Goal: Information Seeking & Learning: Learn about a topic

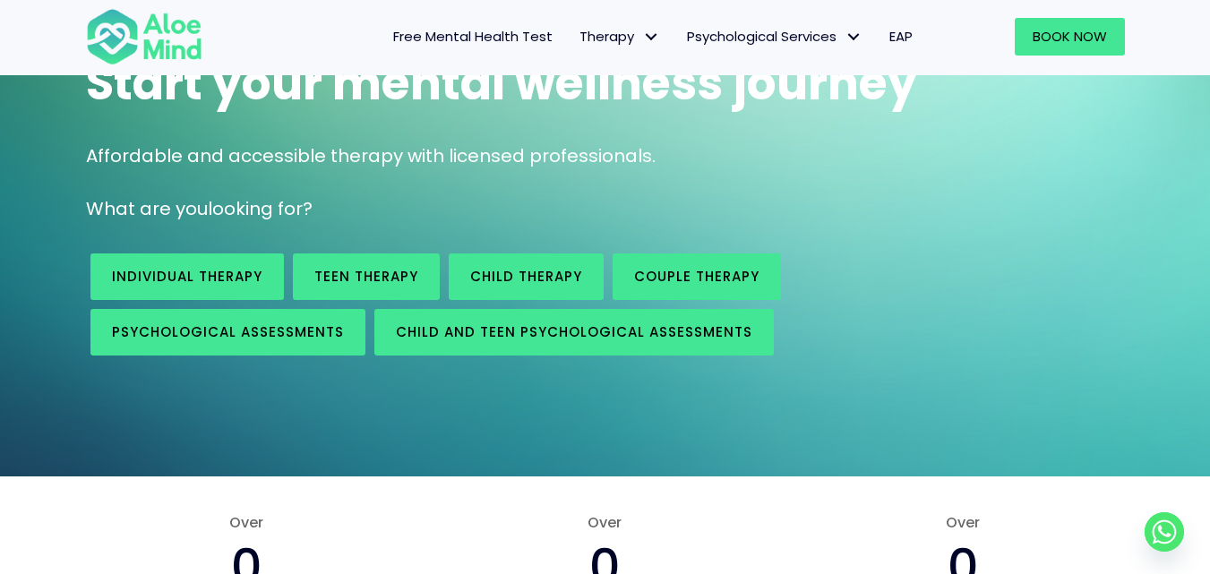
scroll to position [179, 0]
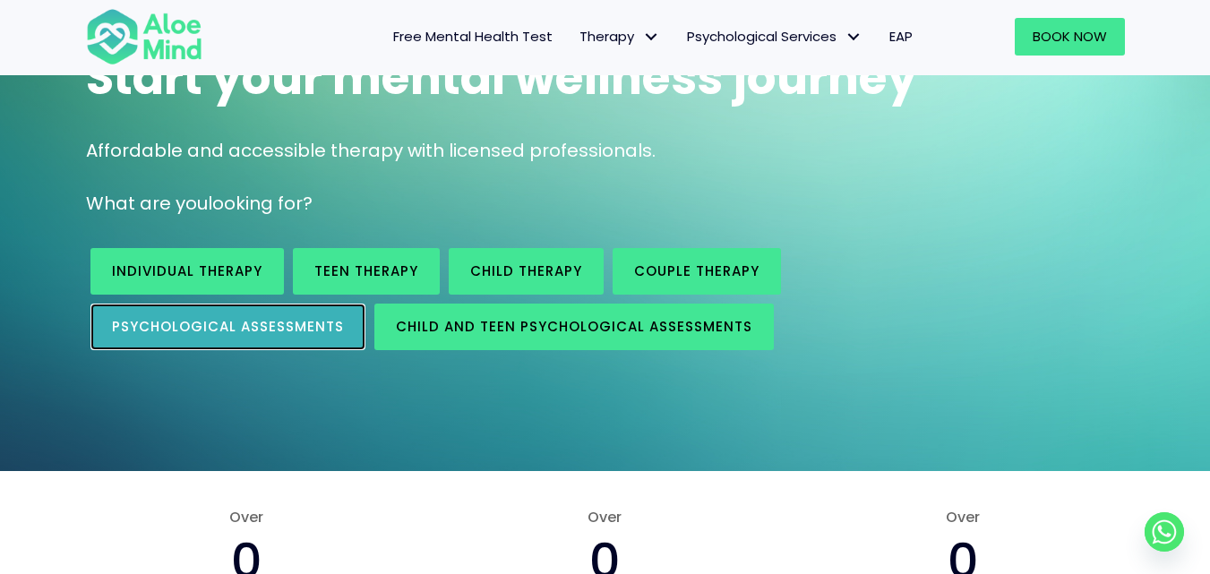
click at [177, 325] on span "Psychological assessments" at bounding box center [228, 326] width 232 height 19
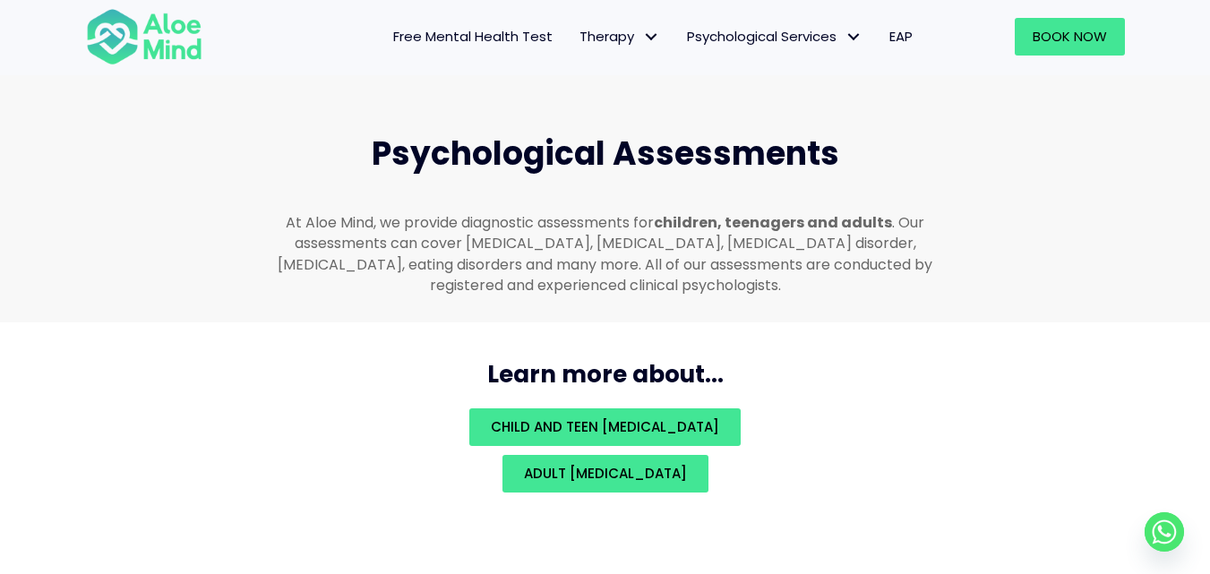
scroll to position [3803, 0]
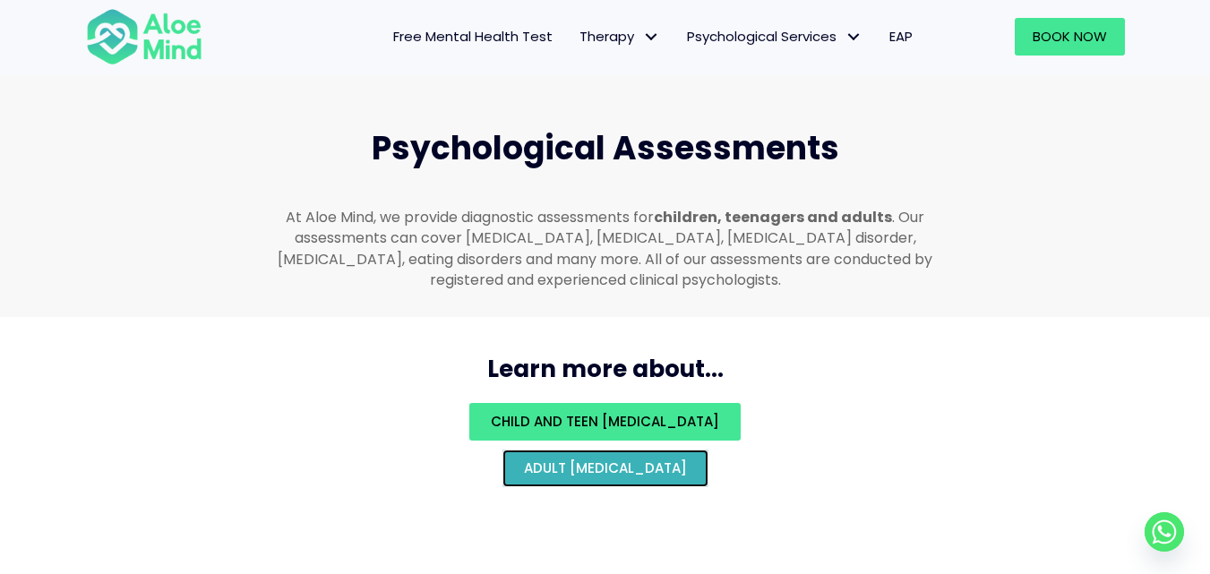
click at [655, 458] on span "Adult [MEDICAL_DATA]" at bounding box center [605, 467] width 163 height 19
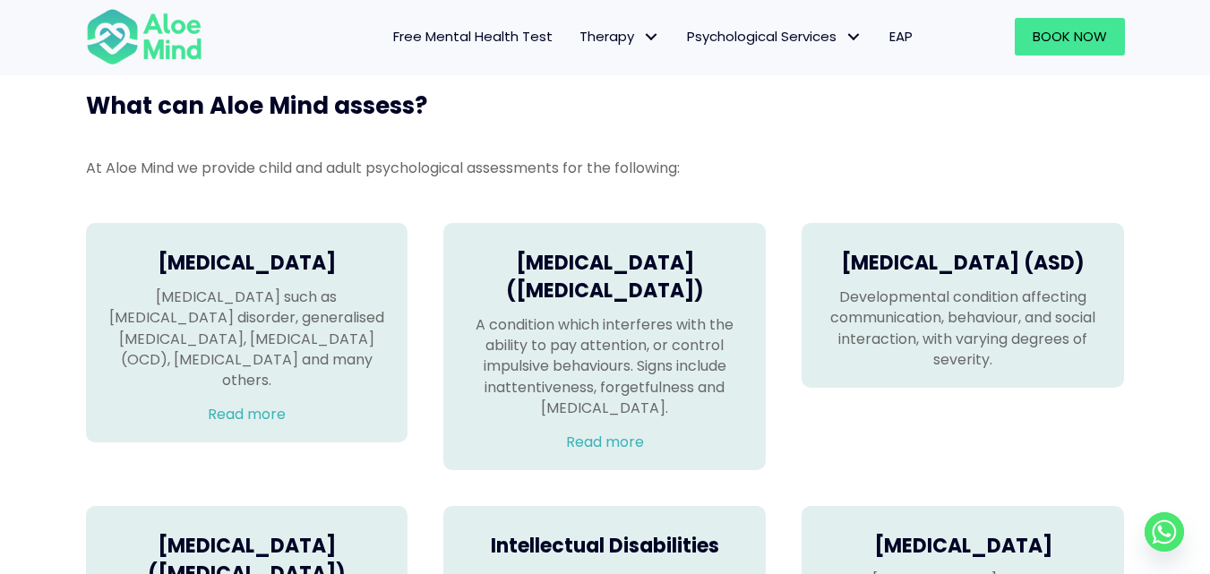
scroll to position [1164, 0]
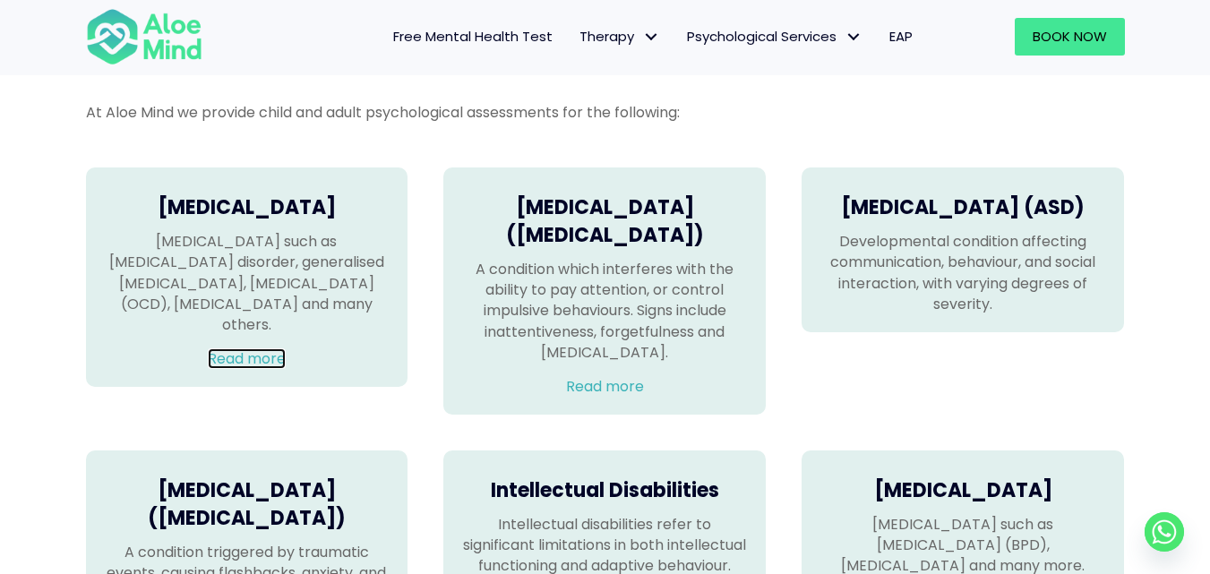
click at [244, 348] on link "Read more" at bounding box center [247, 358] width 78 height 21
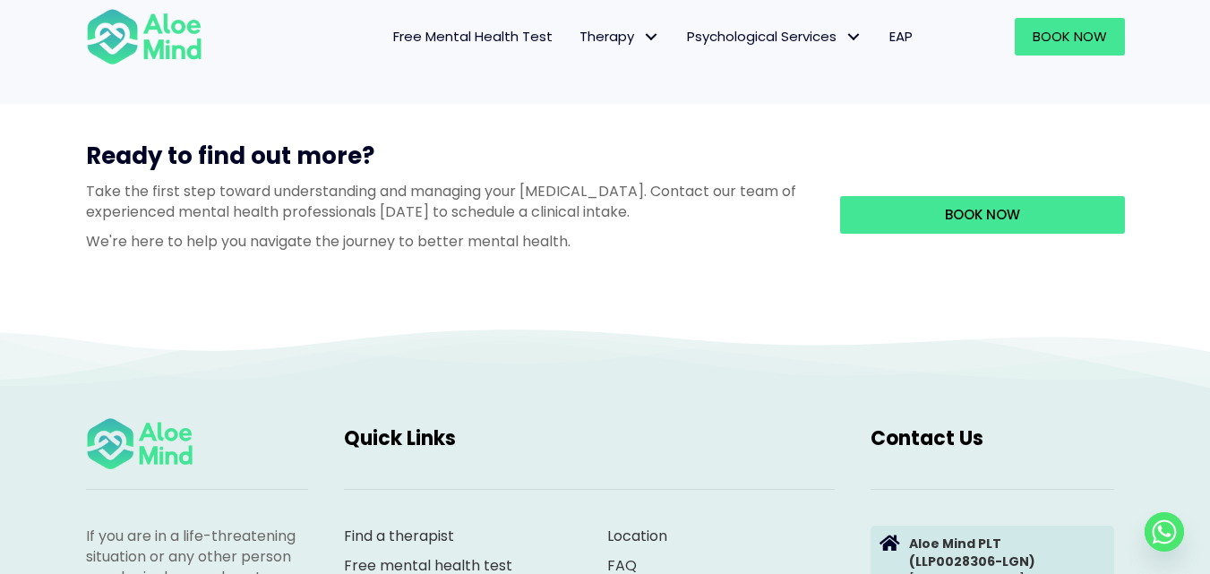
scroll to position [1881, 0]
